Goal: Transaction & Acquisition: Register for event/course

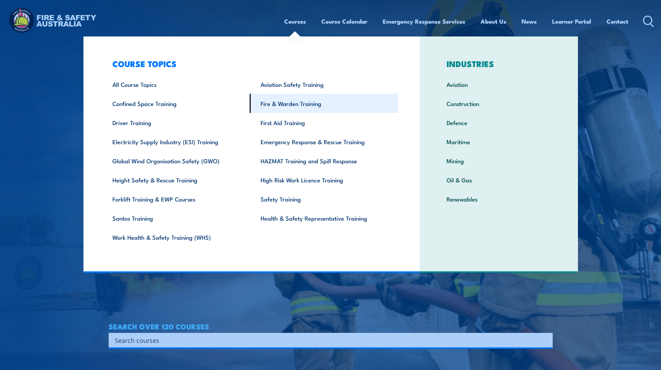
click at [290, 106] on link "Fire & Warden Training" at bounding box center [324, 103] width 148 height 19
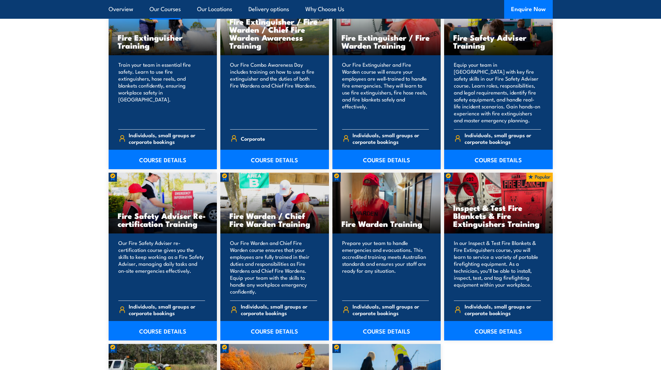
scroll to position [798, 0]
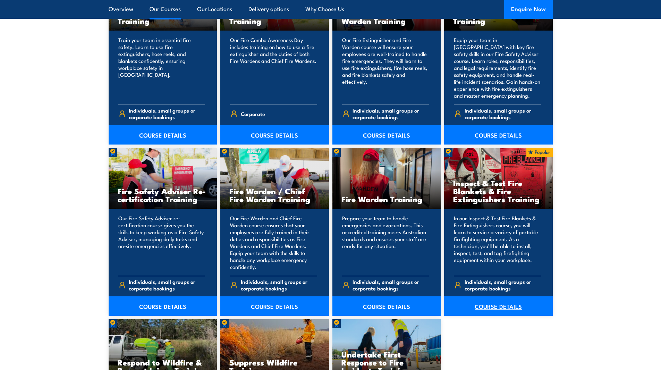
click at [497, 306] on link "COURSE DETAILS" at bounding box center [498, 305] width 109 height 19
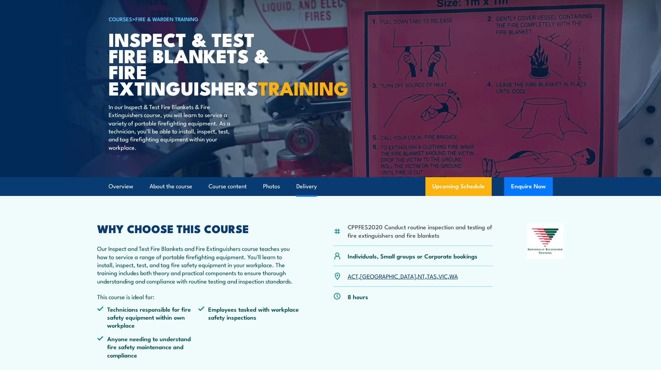
scroll to position [69, 0]
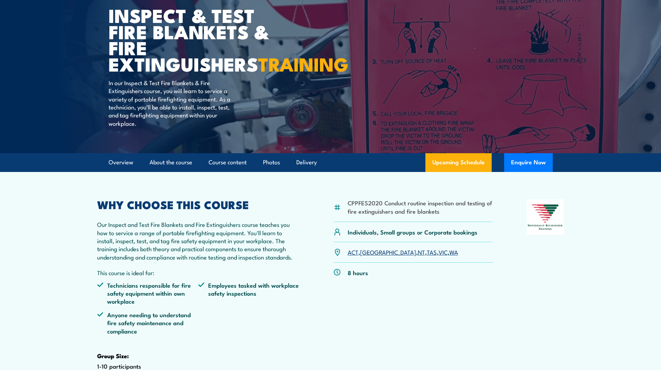
click at [449, 256] on link "WA" at bounding box center [453, 251] width 9 height 8
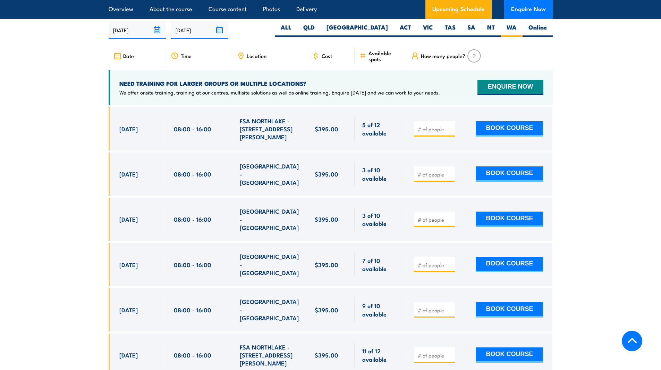
scroll to position [1289, 0]
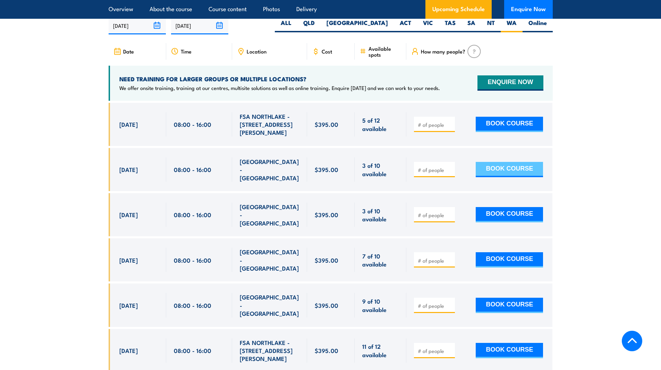
click at [508, 170] on button "BOOK COURSE" at bounding box center [509, 169] width 67 height 15
click at [449, 168] on span at bounding box center [435, 169] width 36 height 8
click at [437, 170] on input "number" at bounding box center [435, 169] width 35 height 7
type input "1"
click at [503, 174] on button "BOOK COURSE" at bounding box center [509, 169] width 67 height 15
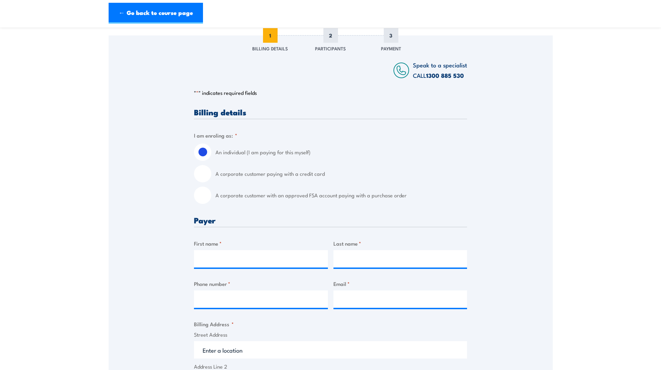
scroll to position [104, 0]
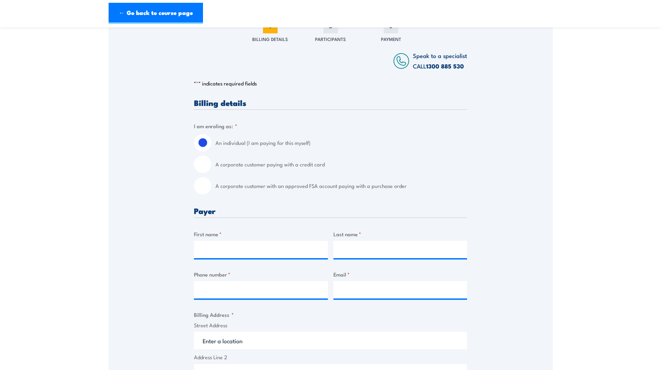
click at [289, 165] on label "A corporate customer paying with a credit card" at bounding box center [342, 164] width 252 height 17
click at [211, 165] on input "A corporate customer paying with a credit card" at bounding box center [202, 164] width 17 height 17
radio input "true"
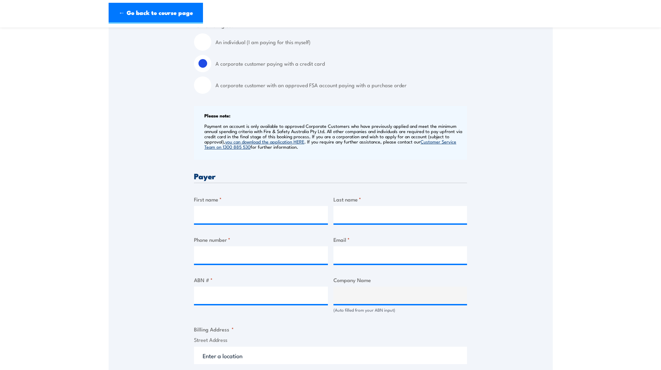
scroll to position [208, 0]
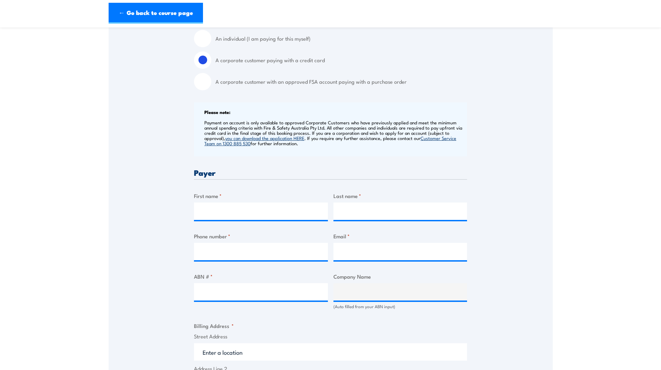
click at [198, 123] on div "Please note: Payment on account is only available to approved Corporate Custome…" at bounding box center [330, 129] width 273 height 54
click at [197, 108] on div "Please note: Payment on account is only available to approved Corporate Custome…" at bounding box center [330, 129] width 273 height 54
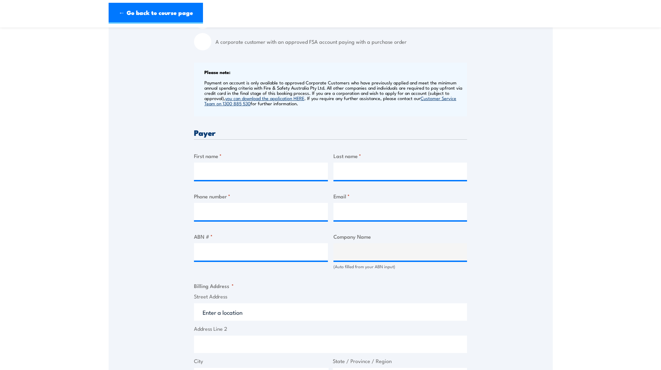
scroll to position [278, 0]
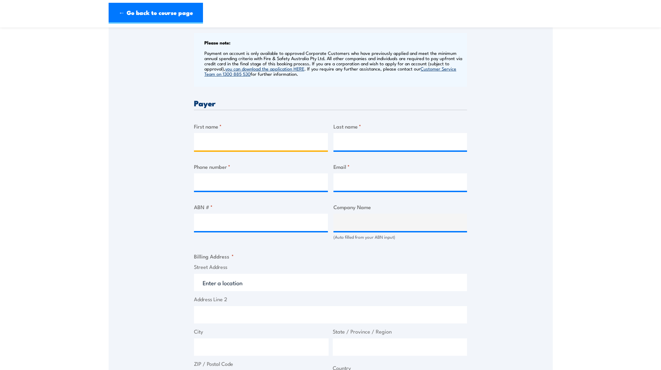
click at [222, 144] on input "First name *" at bounding box center [261, 141] width 134 height 17
type input "Brodie"
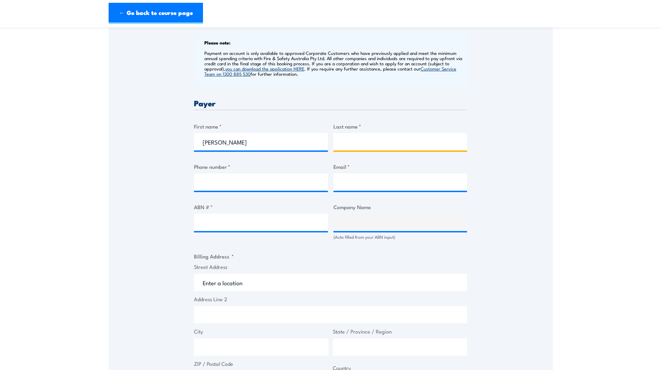
click at [351, 143] on input "Last name *" at bounding box center [401, 141] width 134 height 17
type input "Flynn"
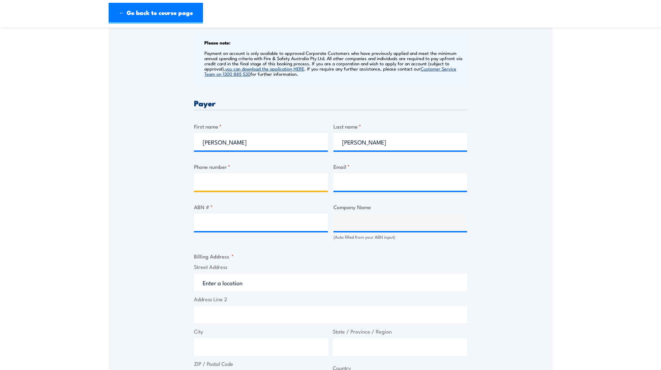
click at [276, 184] on input "Phone number *" at bounding box center [261, 181] width 134 height 17
type input "0457405030"
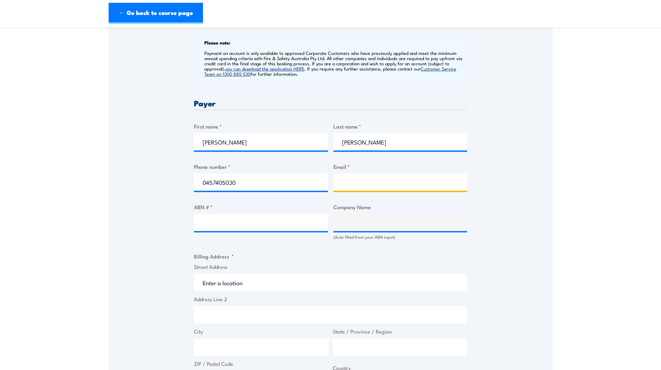
click at [370, 184] on input "Email *" at bounding box center [401, 181] width 134 height 17
type input "bflynn@adaptalift.com"
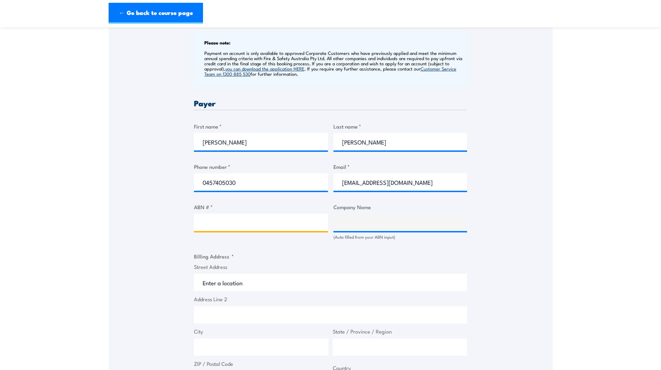
click at [280, 226] on input "ABN # *" at bounding box center [261, 221] width 134 height 17
paste input "81 605 149 568"
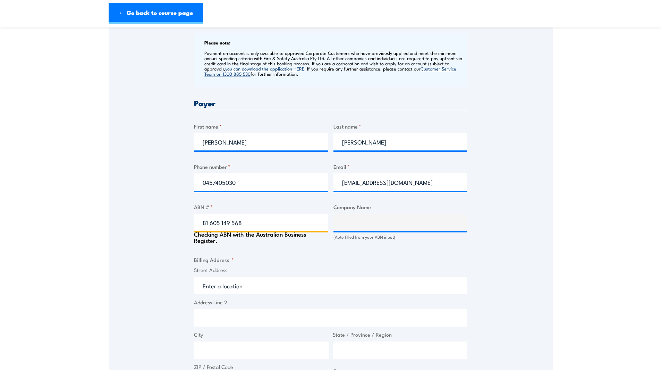
type input "81 605 149 568"
type input "ADAPT-A-LIFT GROUP PTY LTD"
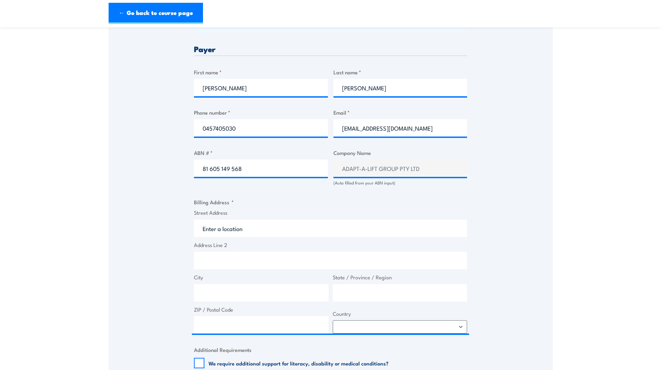
scroll to position [347, 0]
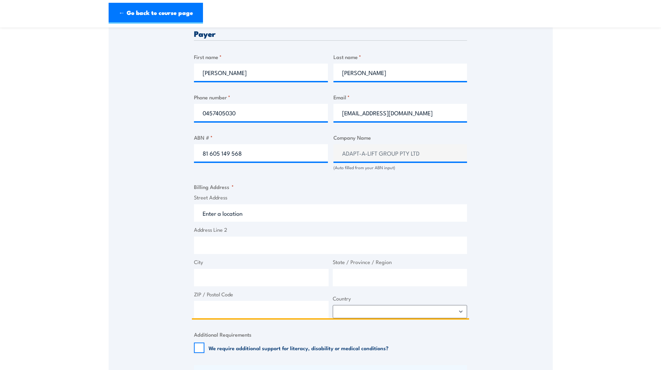
click at [249, 211] on input "Street Address" at bounding box center [330, 212] width 273 height 17
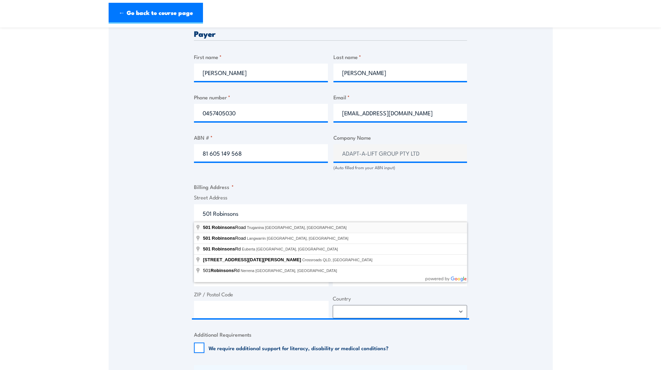
type input "501 Robinsons Road, Truganina VIC, Australia"
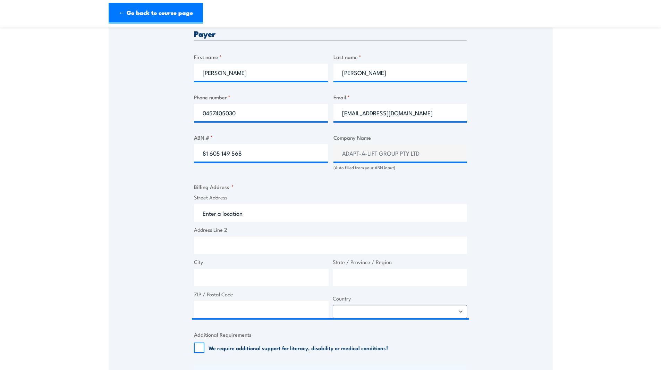
type input "501 Robinsons Rd"
type input "Truganina"
type input "Victoria"
type input "3029"
select select "Australia"
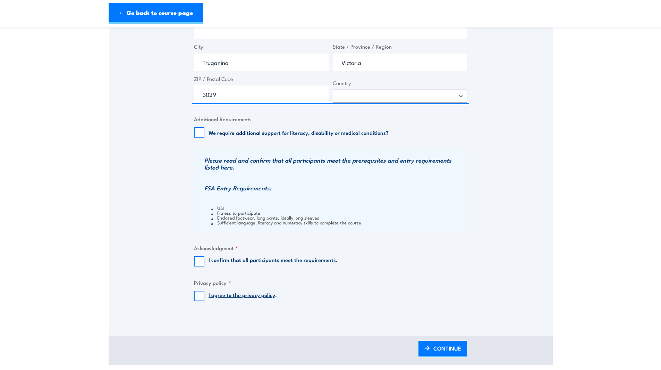
scroll to position [590, 0]
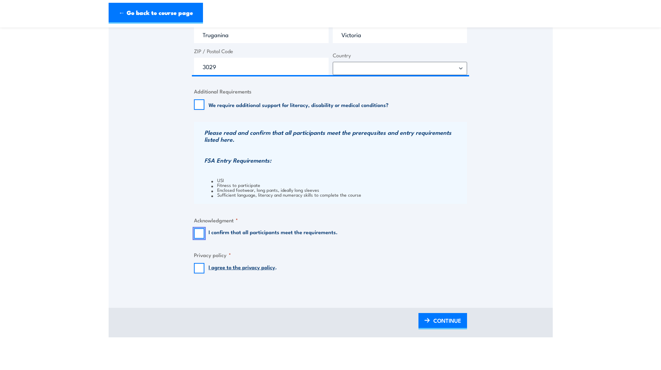
click at [194, 233] on input "I confirm that all participants meet the requirements." at bounding box center [199, 233] width 10 height 10
checkbox input "true"
drag, startPoint x: 198, startPoint y: 267, endPoint x: 206, endPoint y: 270, distance: 8.6
click at [198, 267] on input "I agree to the privacy policy ." at bounding box center [199, 268] width 10 height 10
checkbox input "true"
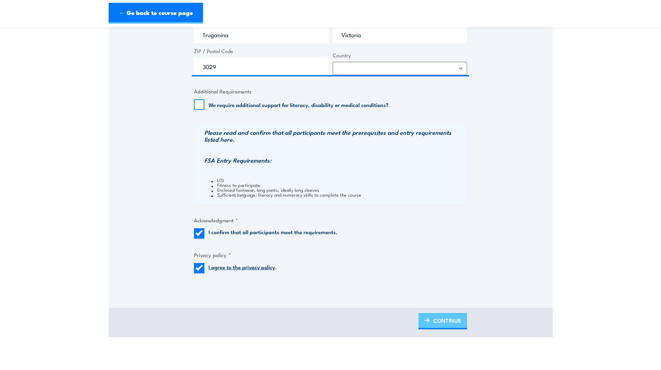
click at [428, 317] on link "CONTINUE" at bounding box center [443, 321] width 49 height 16
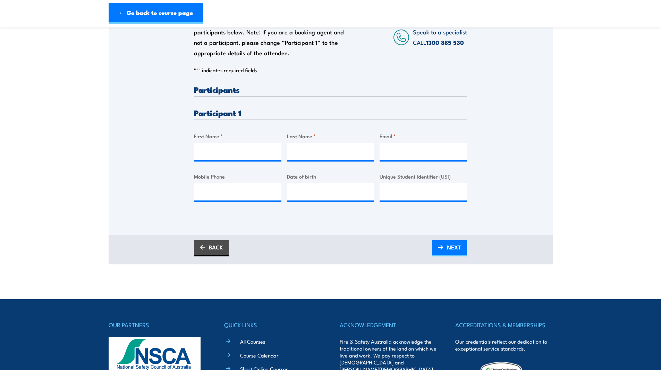
scroll to position [139, 0]
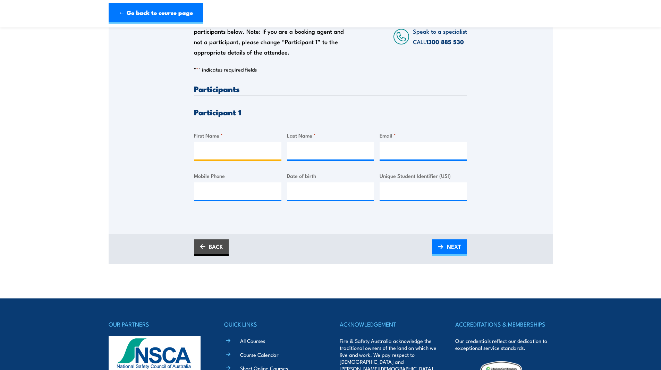
click at [241, 149] on input "First Name *" at bounding box center [237, 150] width 87 height 17
type input "Daniel"
click at [335, 157] on input "Last Name *" at bounding box center [330, 150] width 87 height 17
type input "Head"
click at [247, 193] on input "Mobile Phone" at bounding box center [237, 190] width 87 height 17
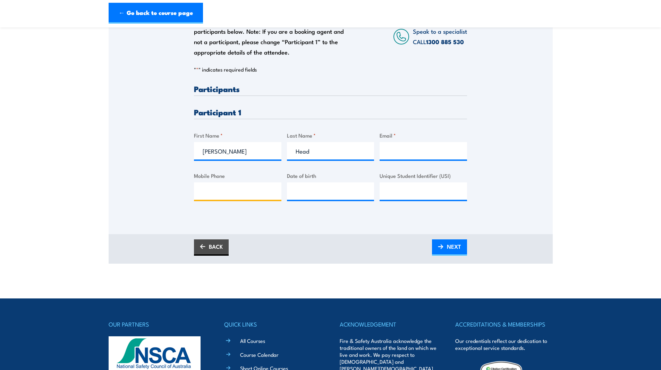
paste input "0452 518 804"
type input "0452 518 804"
click at [343, 195] on input "__/__/____" at bounding box center [330, 190] width 87 height 17
paste input "18/05/1982"
type input "18/05/1982"
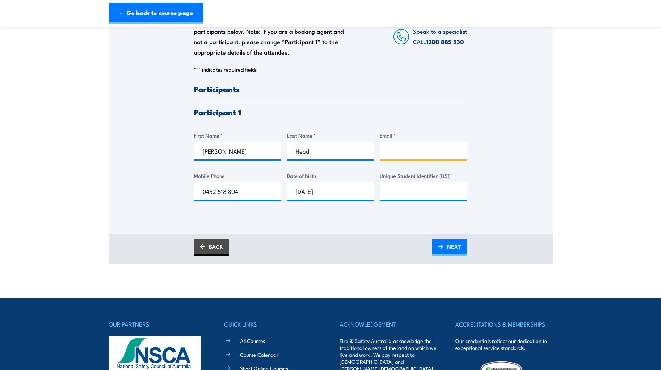
click at [397, 154] on input "Email *" at bounding box center [423, 150] width 87 height 17
paste input "dhead@aalgroup.com.au"
type input "dhead@aalgroup.com.au"
click at [451, 245] on span "NEXT" at bounding box center [454, 246] width 14 height 18
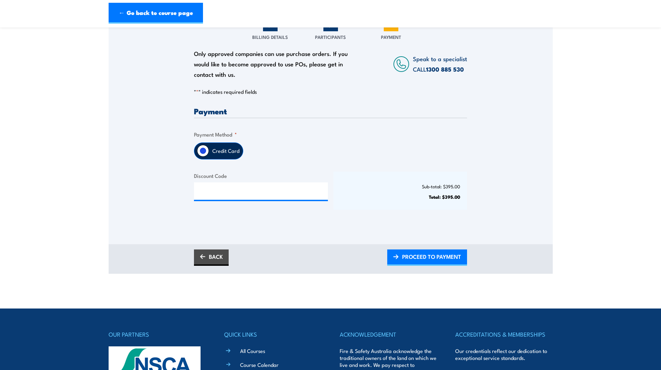
scroll to position [139, 0]
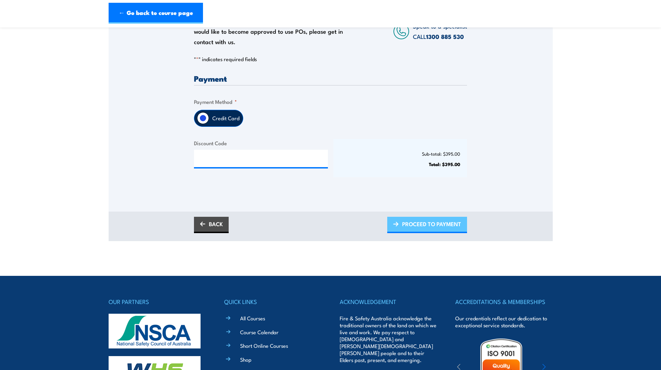
click at [437, 225] on span "PROCEED TO PAYMENT" at bounding box center [431, 224] width 59 height 18
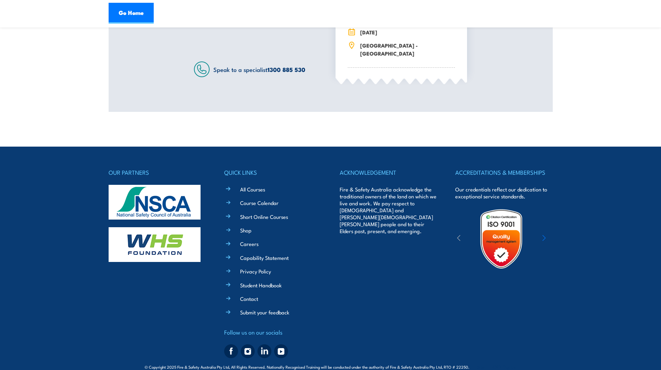
scroll to position [295, 0]
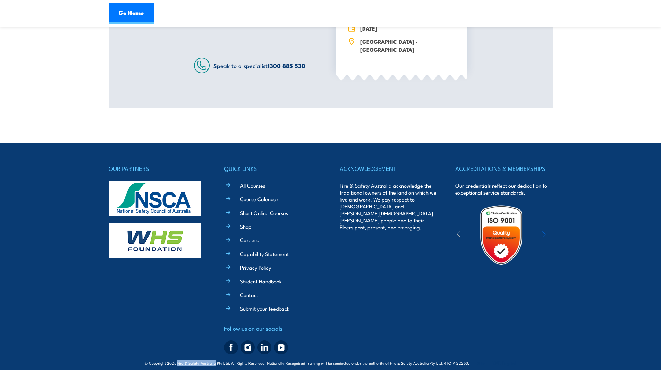
drag, startPoint x: 218, startPoint y: 355, endPoint x: 179, endPoint y: 356, distance: 38.5
click at [179, 359] on span "© Copyright 2025 Fire & Safety Australia Pty Ltd, All Rights Reserved. National…" at bounding box center [331, 362] width 372 height 7
copy span "Fire & Safety Australia"
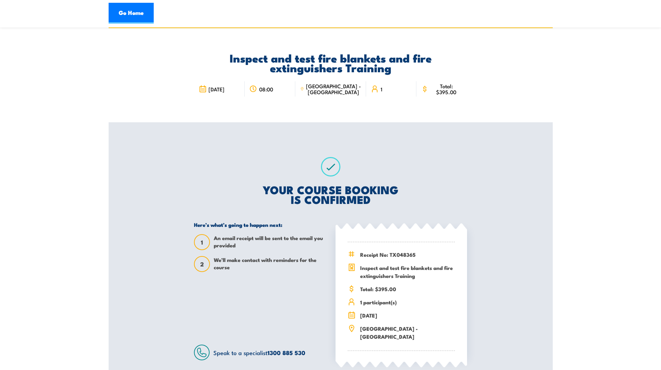
scroll to position [0, 0]
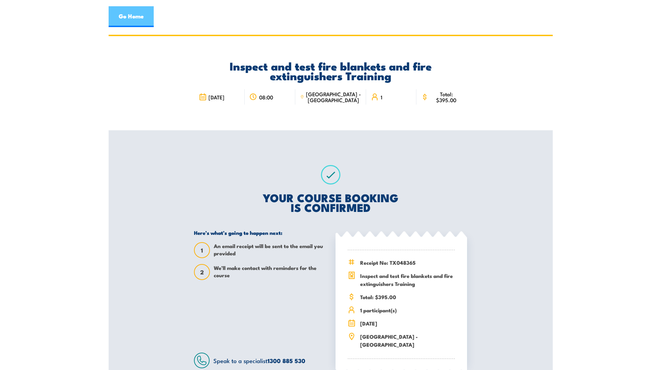
click at [145, 14] on link "Go Home" at bounding box center [131, 16] width 45 height 21
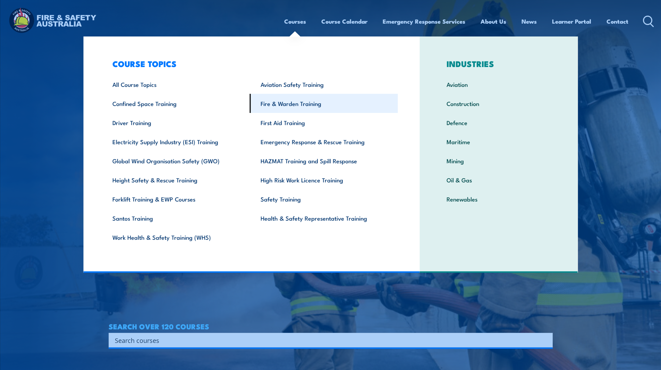
click at [285, 103] on link "Fire & Warden Training" at bounding box center [324, 103] width 148 height 19
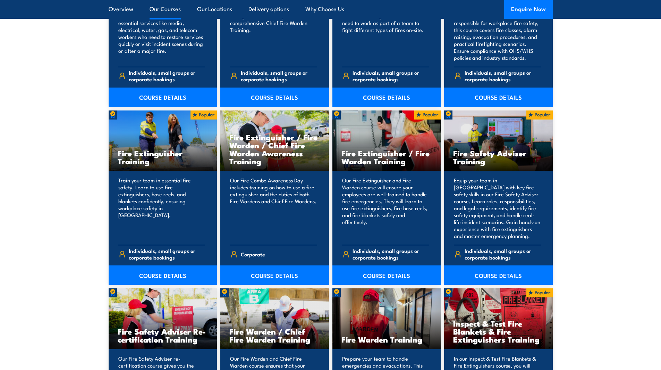
scroll to position [764, 0]
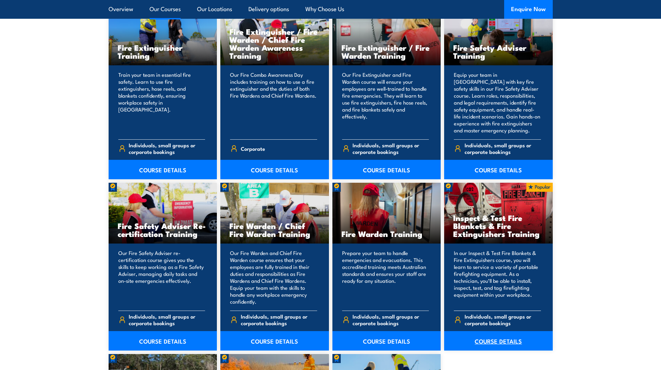
click at [494, 340] on link "COURSE DETAILS" at bounding box center [498, 340] width 109 height 19
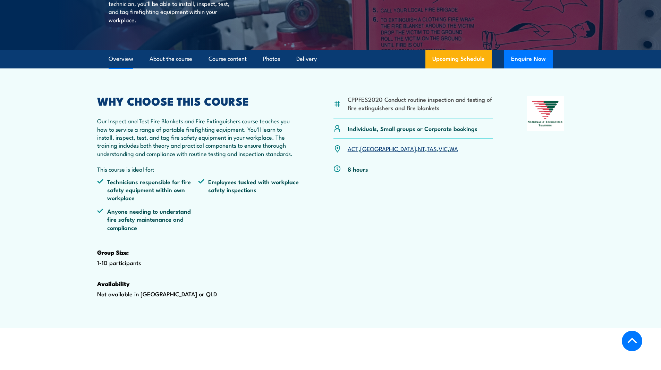
scroll to position [174, 0]
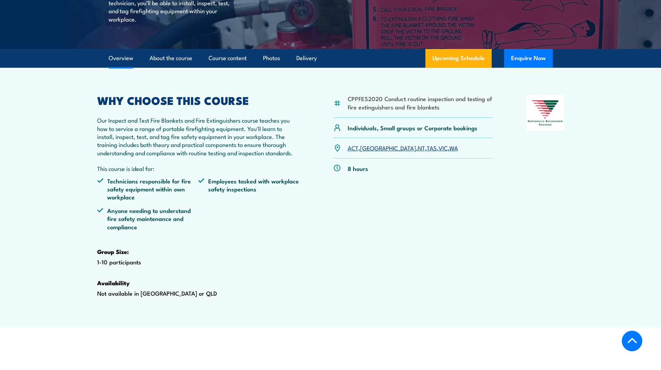
click at [449, 152] on link "WA" at bounding box center [453, 147] width 9 height 8
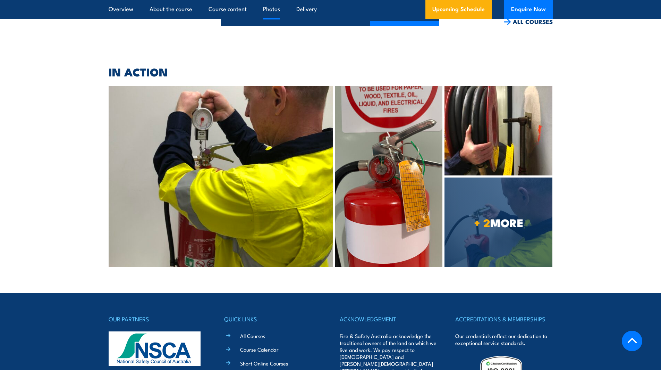
scroll to position [2026, 0]
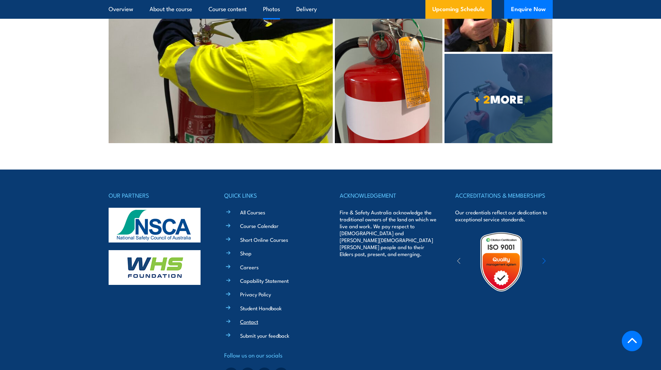
click at [252, 318] on link "Contact" at bounding box center [249, 321] width 18 height 7
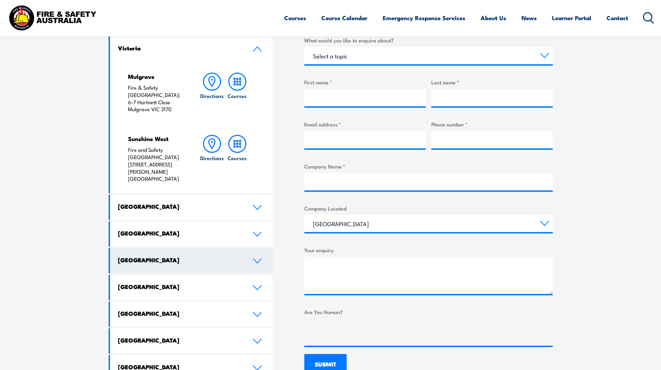
scroll to position [243, 0]
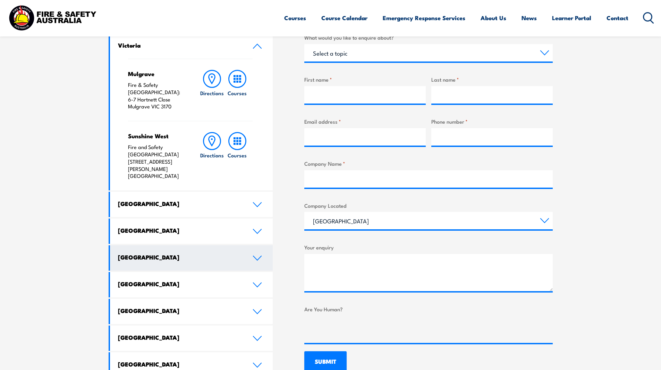
click at [259, 255] on icon at bounding box center [257, 258] width 9 height 6
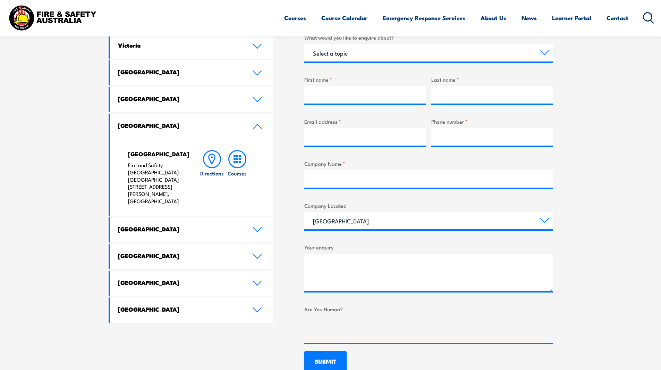
drag, startPoint x: 129, startPoint y: 179, endPoint x: 173, endPoint y: 186, distance: 44.5
click at [173, 186] on p "Fire and Safety [GEOGRAPHIC_DATA] [GEOGRAPHIC_DATA] [STREET_ADDRESS][PERSON_NAM…" at bounding box center [157, 182] width 58 height 43
click at [176, 189] on p "Fire and Safety [GEOGRAPHIC_DATA] [GEOGRAPHIC_DATA] [STREET_ADDRESS][PERSON_NAM…" at bounding box center [157, 182] width 58 height 43
click at [161, 188] on p "Fire and Safety [GEOGRAPHIC_DATA] [GEOGRAPHIC_DATA] [STREET_ADDRESS][PERSON_NAM…" at bounding box center [157, 182] width 58 height 43
drag, startPoint x: 161, startPoint y: 187, endPoint x: 126, endPoint y: 171, distance: 38.5
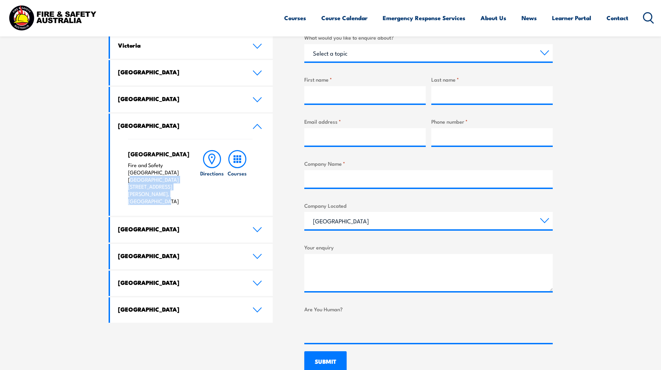
click at [126, 171] on div "North Lake Fire and Safety [GEOGRAPHIC_DATA] [GEOGRAPHIC_DATA] [STREET_ADDRESS]…" at bounding box center [191, 177] width 163 height 77
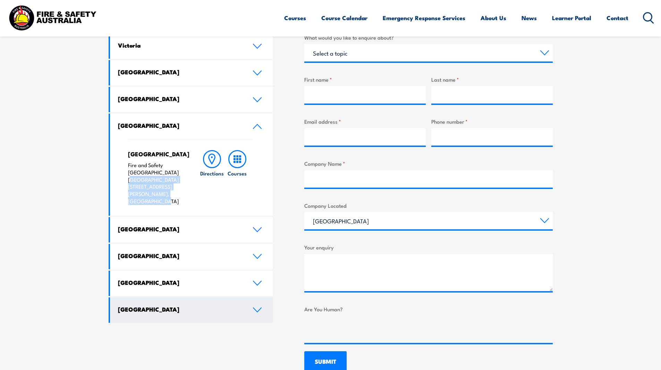
copy p "[GEOGRAPHIC_DATA] [STREET_ADDRESS][PERSON_NAME]"
